Goal: Task Accomplishment & Management: Complete application form

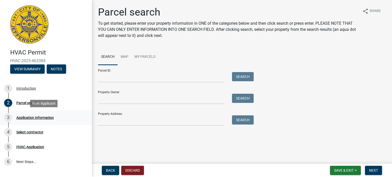
click at [23, 118] on div "Application Information" at bounding box center [35, 118] width 38 height 4
click at [22, 87] on div "Introduction" at bounding box center [26, 89] width 20 height 4
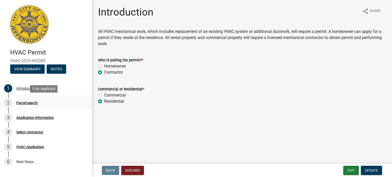
click at [22, 105] on div "Parcel search" at bounding box center [26, 103] width 21 height 4
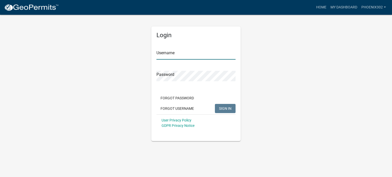
type input "Phoenix302"
click at [224, 109] on span "SIGN IN" at bounding box center [225, 108] width 13 height 4
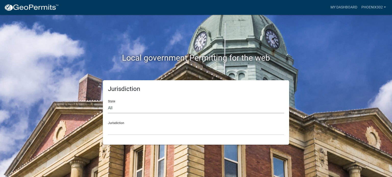
click at [116, 106] on select "All Colorado Georgia Indiana Iowa Kansas Minnesota Ohio South Carolina Wisconsin" at bounding box center [196, 108] width 176 height 10
click at [93, 47] on div "Local government Permitting for the web" at bounding box center [196, 47] width 291 height 65
click at [127, 108] on select "All Colorado Georgia Indiana Iowa Kansas Minnesota Ohio South Carolina Wisconsin" at bounding box center [196, 108] width 176 height 10
select select "Indiana"
click at [108, 103] on select "All Colorado Georgia Indiana Iowa Kansas Minnesota Ohio South Carolina Wisconsin" at bounding box center [196, 108] width 176 height 10
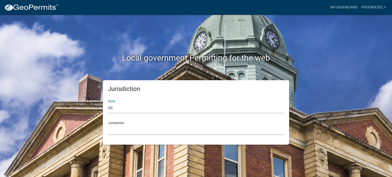
click at [126, 129] on select "City of Charlestown, Indiana City of Jeffersonville, Indiana City of Logansport…" at bounding box center [196, 130] width 176 height 10
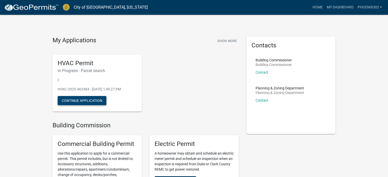
click at [80, 101] on button "Continue Application" at bounding box center [82, 100] width 49 height 9
